Goal: Task Accomplishment & Management: Manage account settings

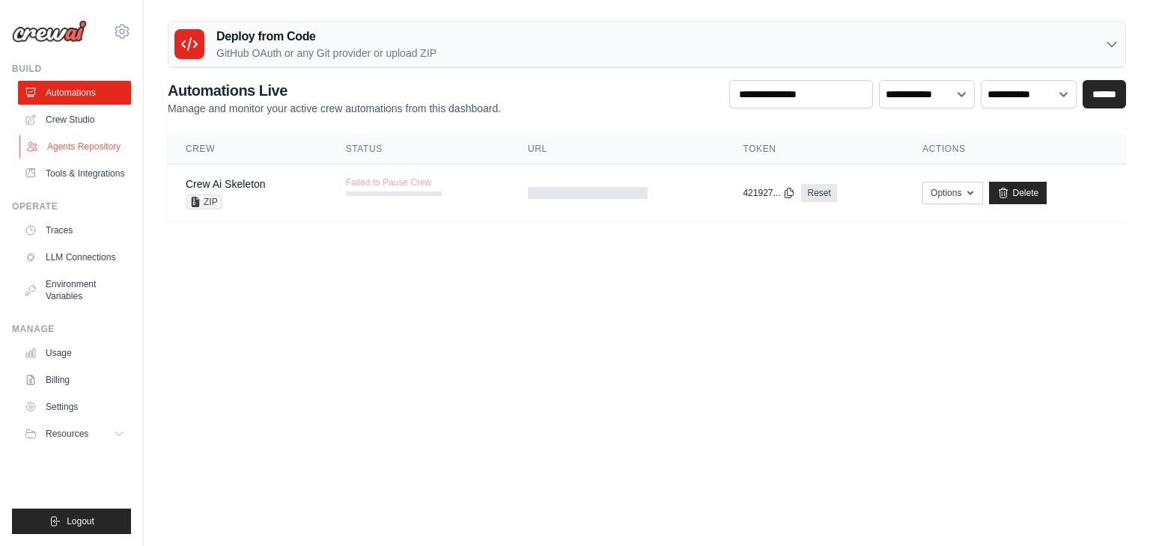
click at [83, 145] on link "Agents Repository" at bounding box center [75, 147] width 113 height 24
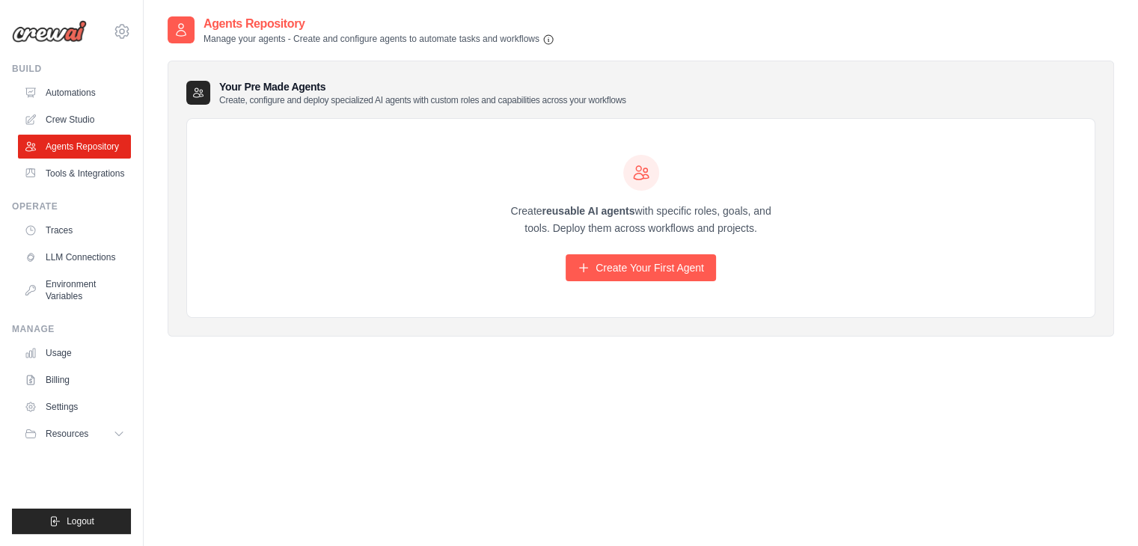
click at [540, 448] on div "Agents Repository Manage your agents - Create and configure agents to automate …" at bounding box center [641, 288] width 947 height 546
click at [81, 91] on link "Automations" at bounding box center [75, 93] width 113 height 24
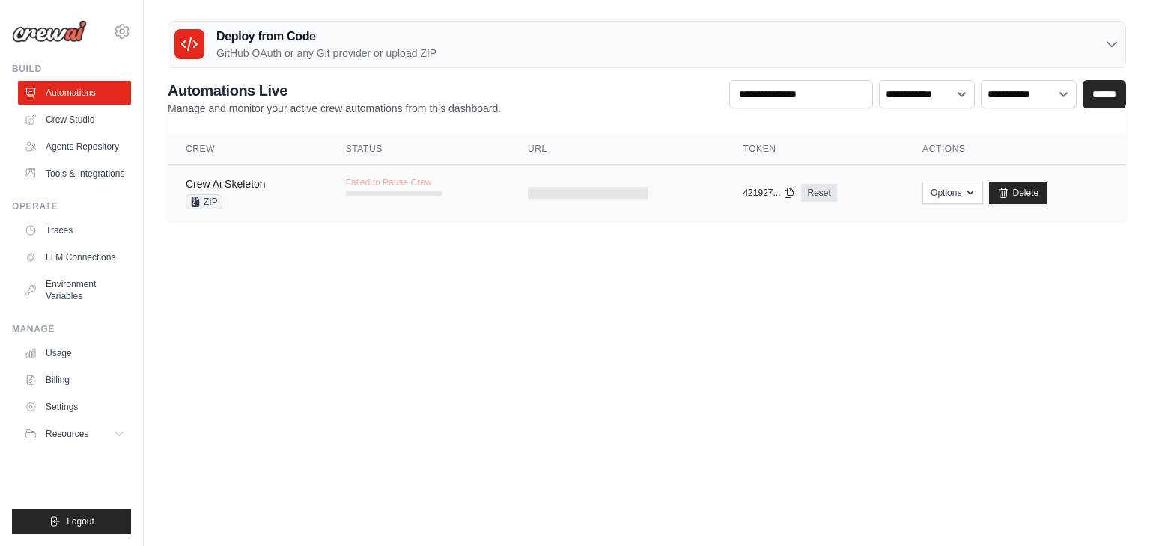
click at [260, 180] on link "Crew Ai Skeleton" at bounding box center [226, 184] width 80 height 12
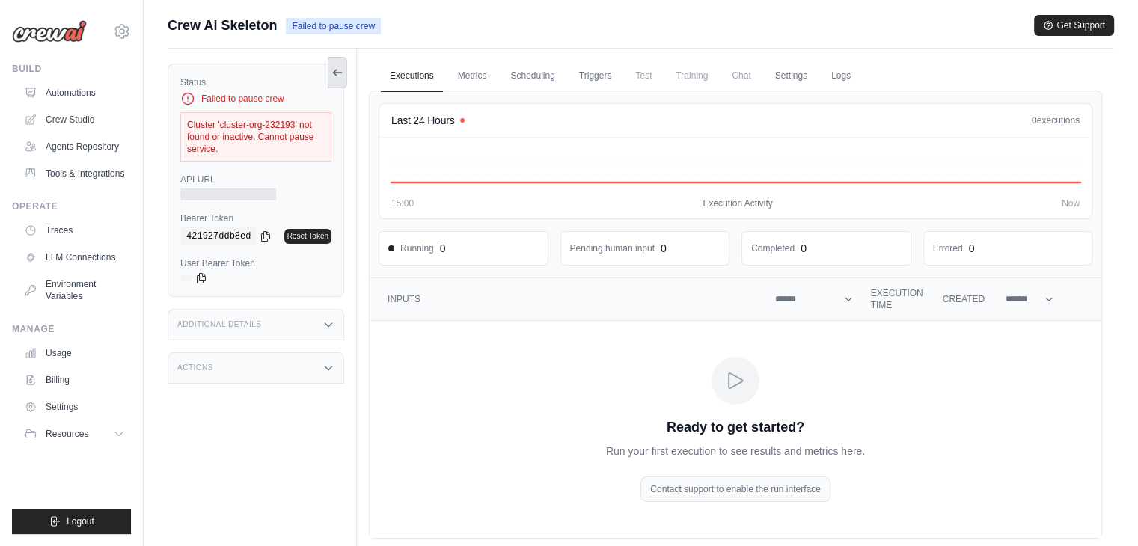
click at [341, 67] on icon at bounding box center [338, 73] width 12 height 12
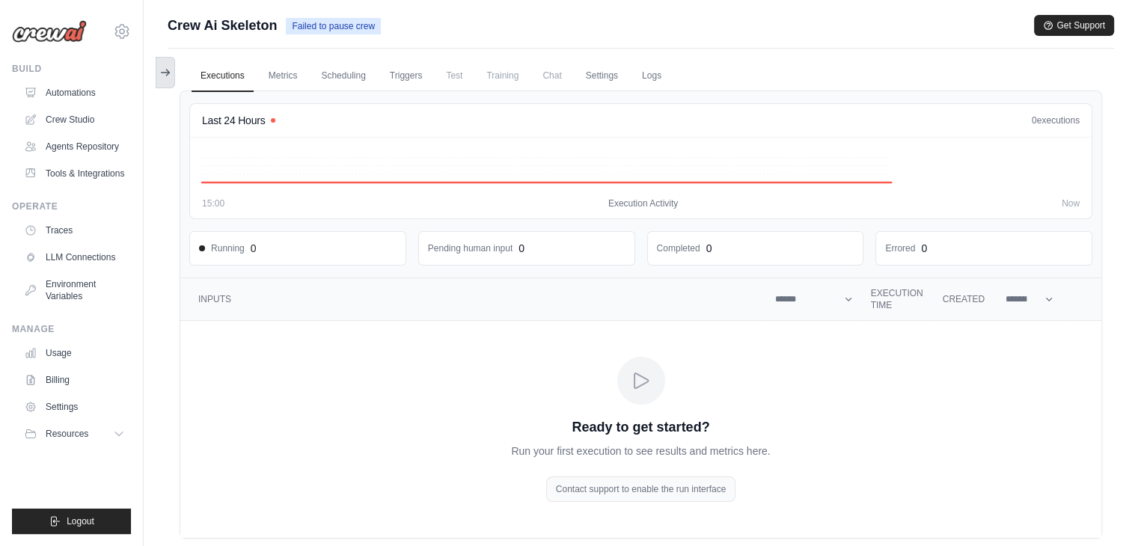
click at [165, 70] on icon at bounding box center [165, 73] width 12 height 12
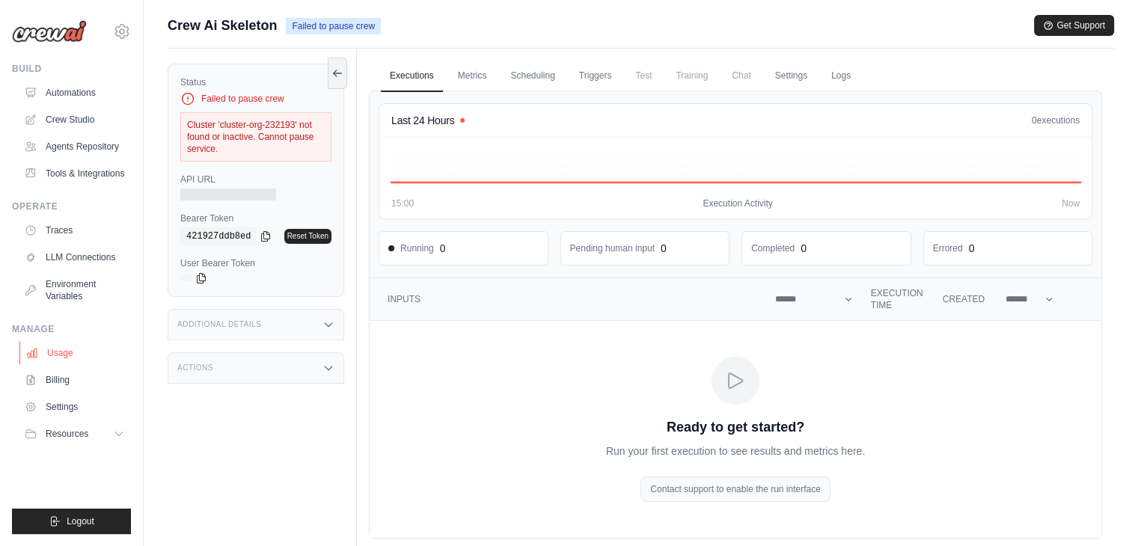
click at [47, 355] on link "Usage" at bounding box center [75, 353] width 113 height 24
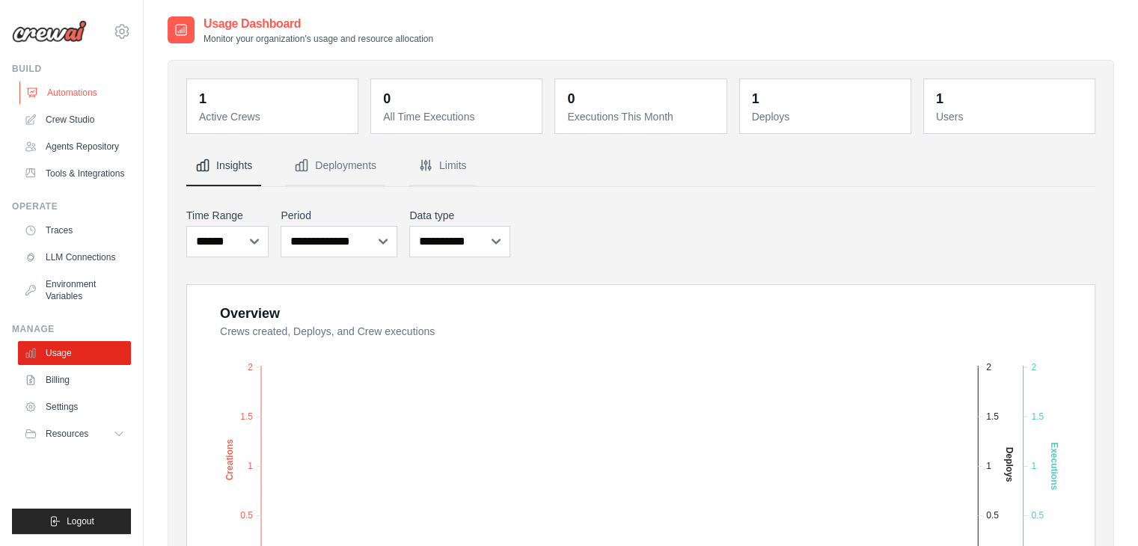
click at [75, 91] on link "Automations" at bounding box center [75, 93] width 113 height 24
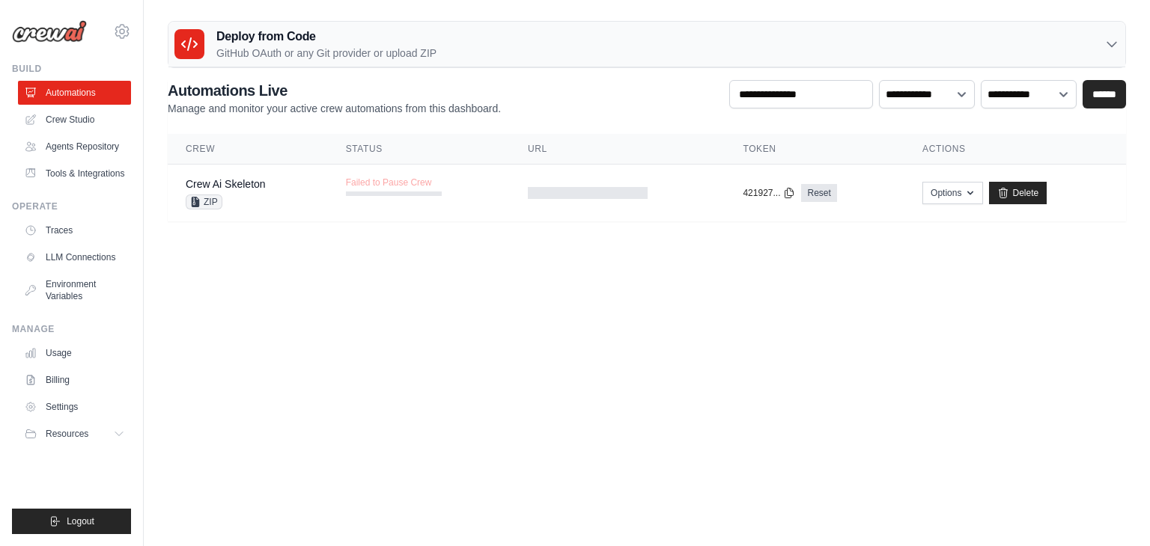
click at [1085, 344] on body "[EMAIL_ADDRESS][DOMAIN_NAME] Settings Build Automations" at bounding box center [575, 273] width 1150 height 546
